Goal: Entertainment & Leisure: Consume media (video, audio)

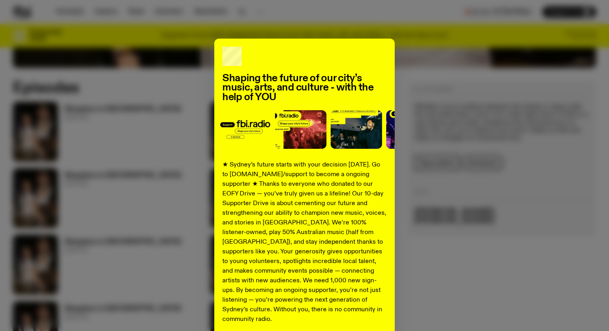
scroll to position [409, 0]
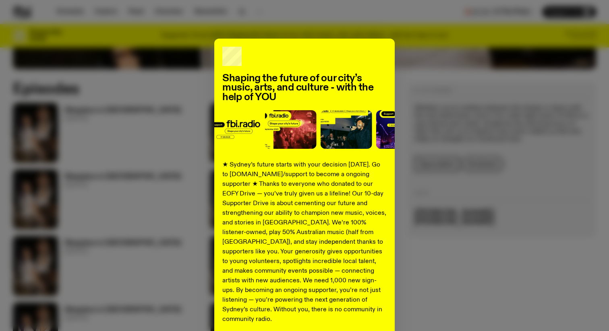
click at [443, 248] on div "Shaping the future of our city’s music, arts, and culture - with the help of YO…" at bounding box center [304, 204] width 583 height 331
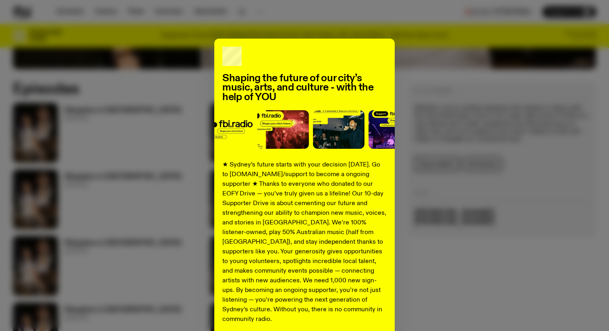
click at [256, 57] on div "Shaping the future of our city’s music, arts, and culture - with the help of YO…" at bounding box center [304, 204] width 180 height 331
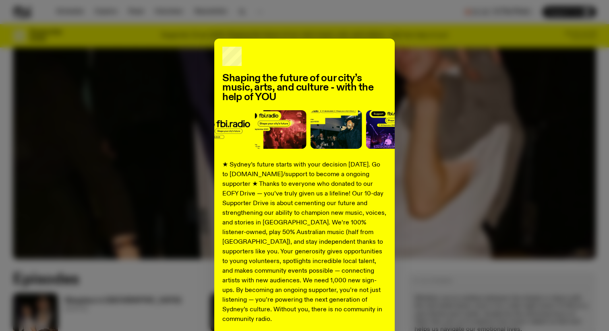
scroll to position [0, 0]
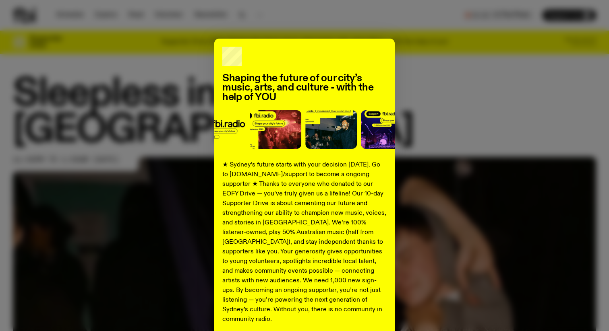
click at [276, 29] on div "Shaping the future of our city’s music, arts, and culture - with the help of YO…" at bounding box center [304, 165] width 609 height 331
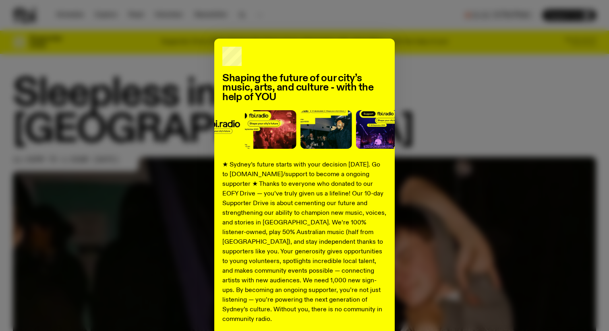
scroll to position [67, 0]
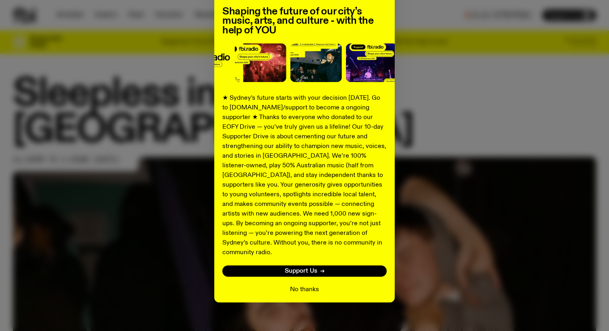
click at [305, 285] on button "No thanks" at bounding box center [304, 290] width 29 height 10
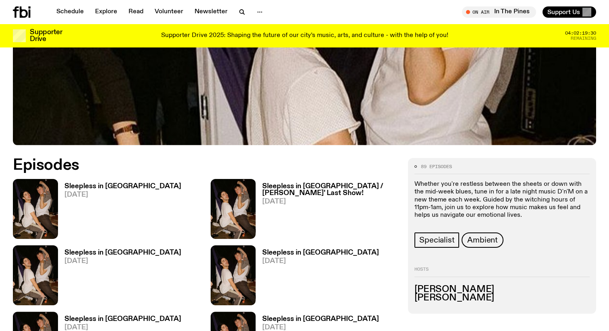
scroll to position [336, 0]
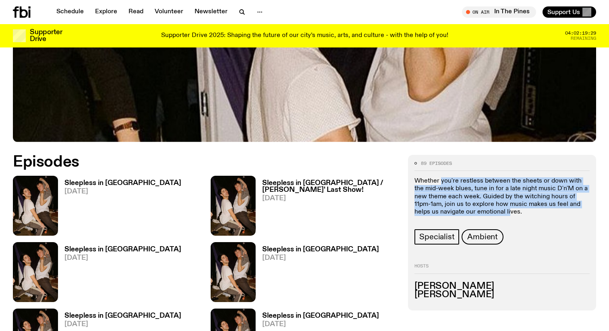
drag, startPoint x: 441, startPoint y: 144, endPoint x: 489, endPoint y: 181, distance: 60.3
click at [487, 179] on p "Whether you're restless between the sheets or down with the mid-week blues, tun…" at bounding box center [501, 197] width 175 height 39
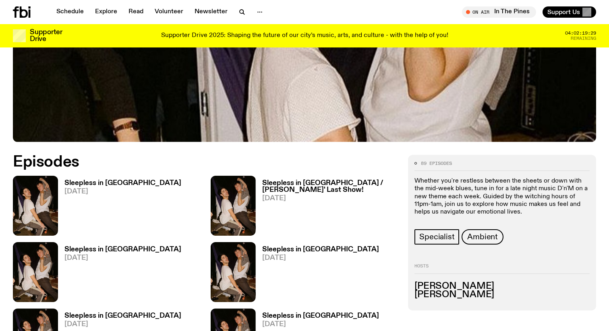
click at [508, 178] on p "Whether you're restless between the sheets or down with the mid-week blues, tun…" at bounding box center [501, 197] width 175 height 39
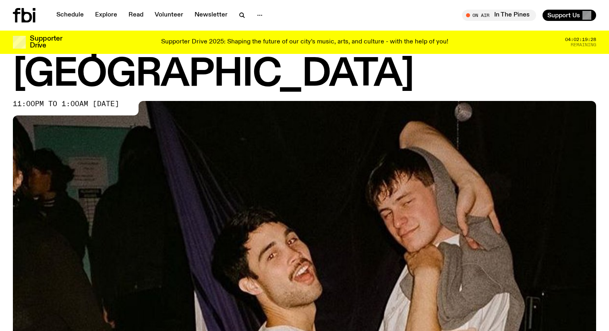
scroll to position [0, 0]
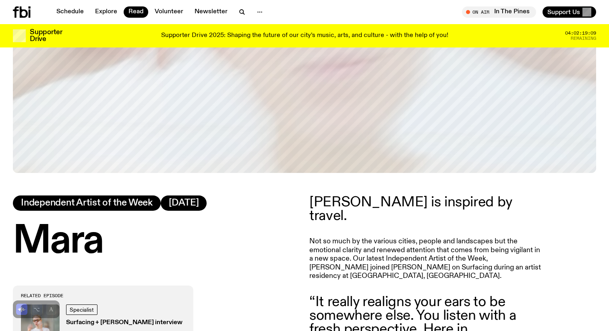
scroll to position [373, 0]
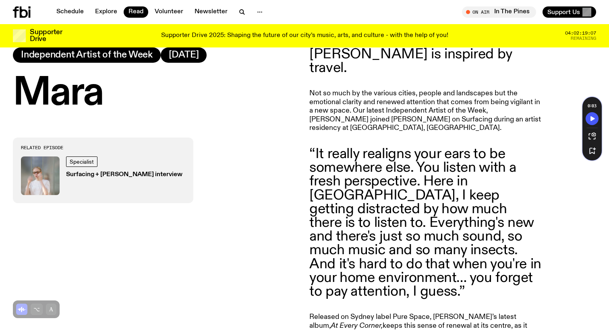
click at [96, 178] on h3 "Surfacing + [PERSON_NAME] interview" at bounding box center [124, 175] width 116 height 6
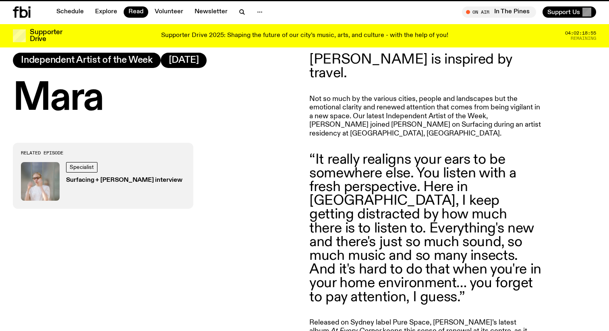
scroll to position [367, 0]
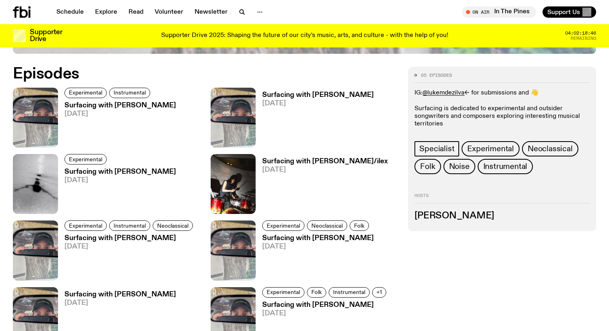
scroll to position [404, 0]
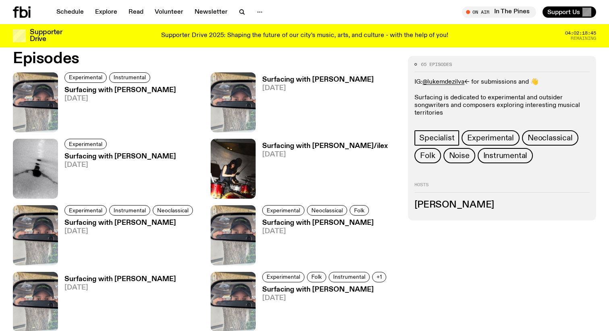
click at [110, 89] on h3 "Surfacing with Luke M de Zilva" at bounding box center [119, 90] width 111 height 7
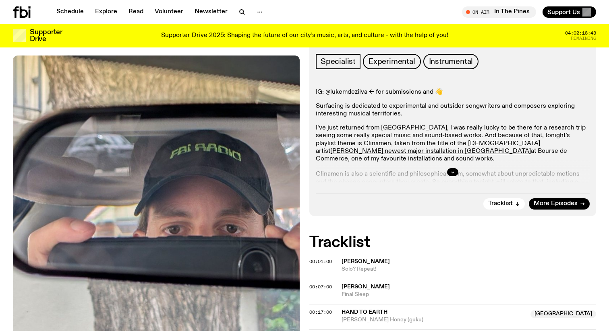
scroll to position [130, 0]
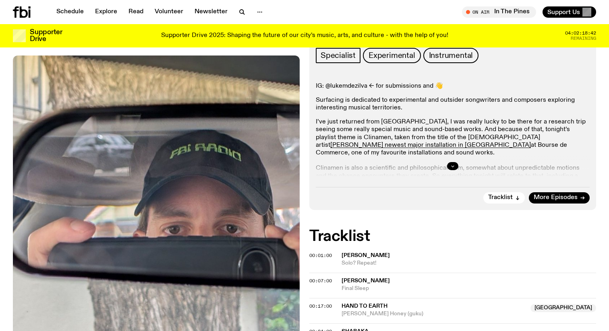
click at [452, 167] on icon "button" at bounding box center [452, 166] width 5 height 5
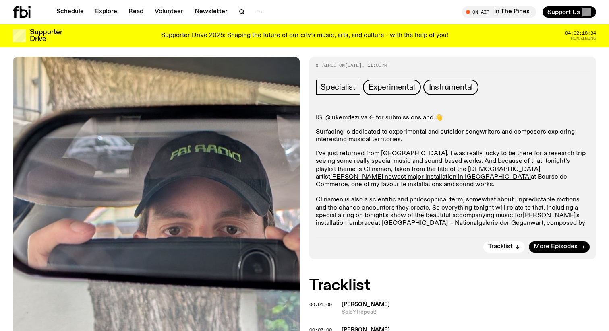
scroll to position [0, 0]
